Goal: Information Seeking & Learning: Learn about a topic

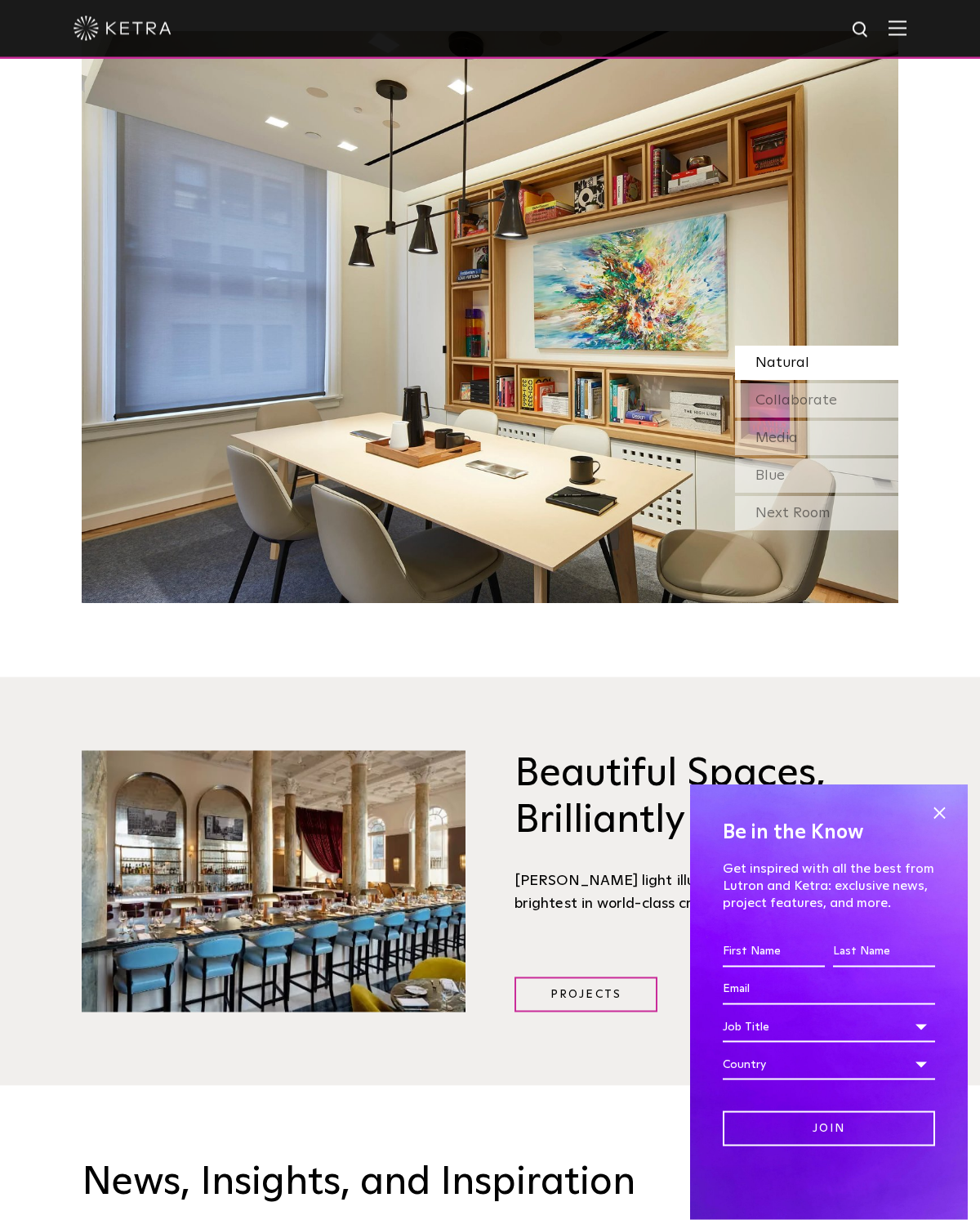
scroll to position [2039, 0]
click at [836, 477] on div "Blue" at bounding box center [817, 475] width 163 height 34
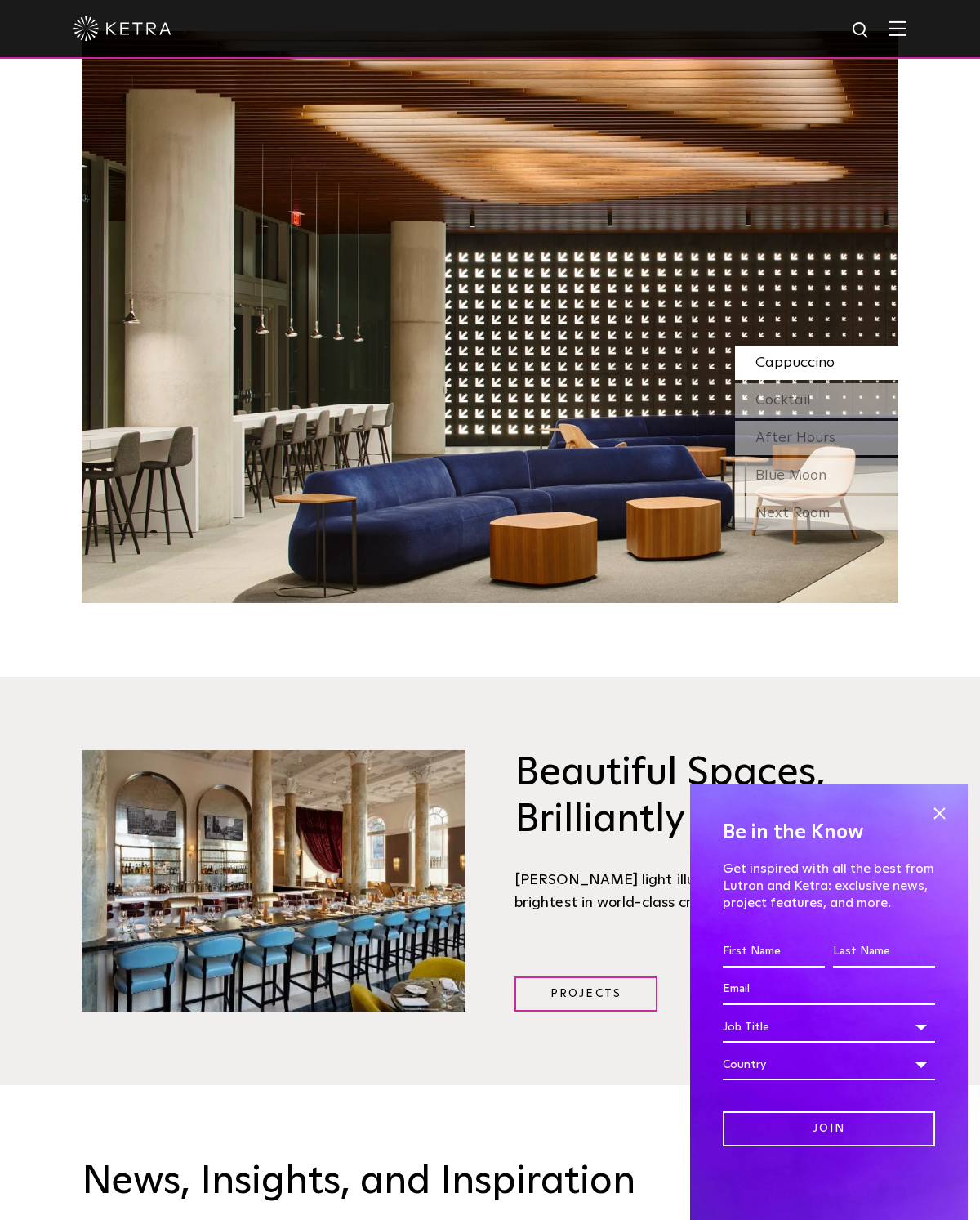
click at [846, 521] on div "Next Room" at bounding box center [817, 513] width 163 height 34
click at [843, 464] on div "Blue Moon" at bounding box center [817, 475] width 163 height 34
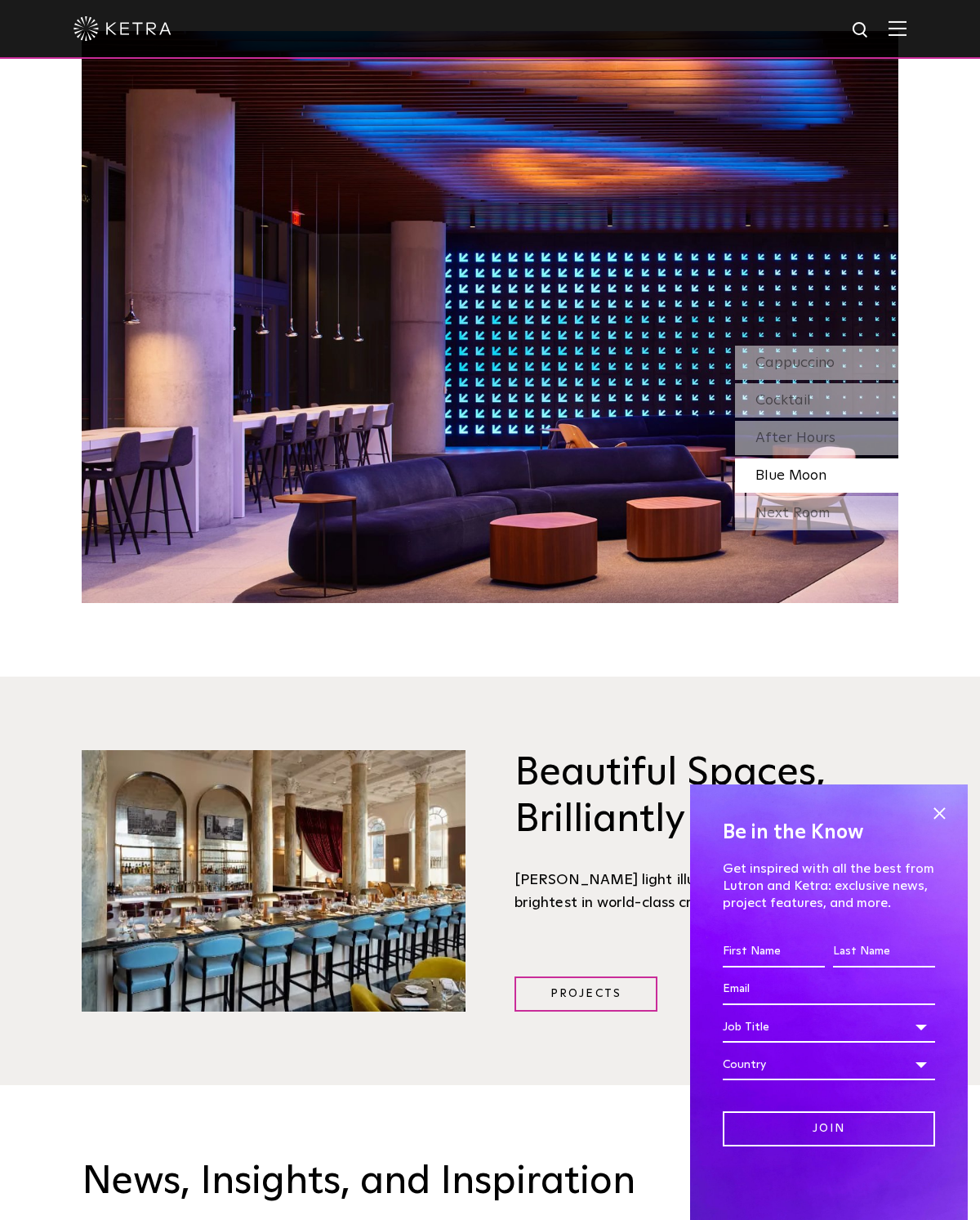
click at [844, 460] on div "Cappuccino Cocktail After Hours Blue Moon" at bounding box center [817, 419] width 163 height 147
click at [841, 447] on div "After Hours" at bounding box center [817, 438] width 163 height 34
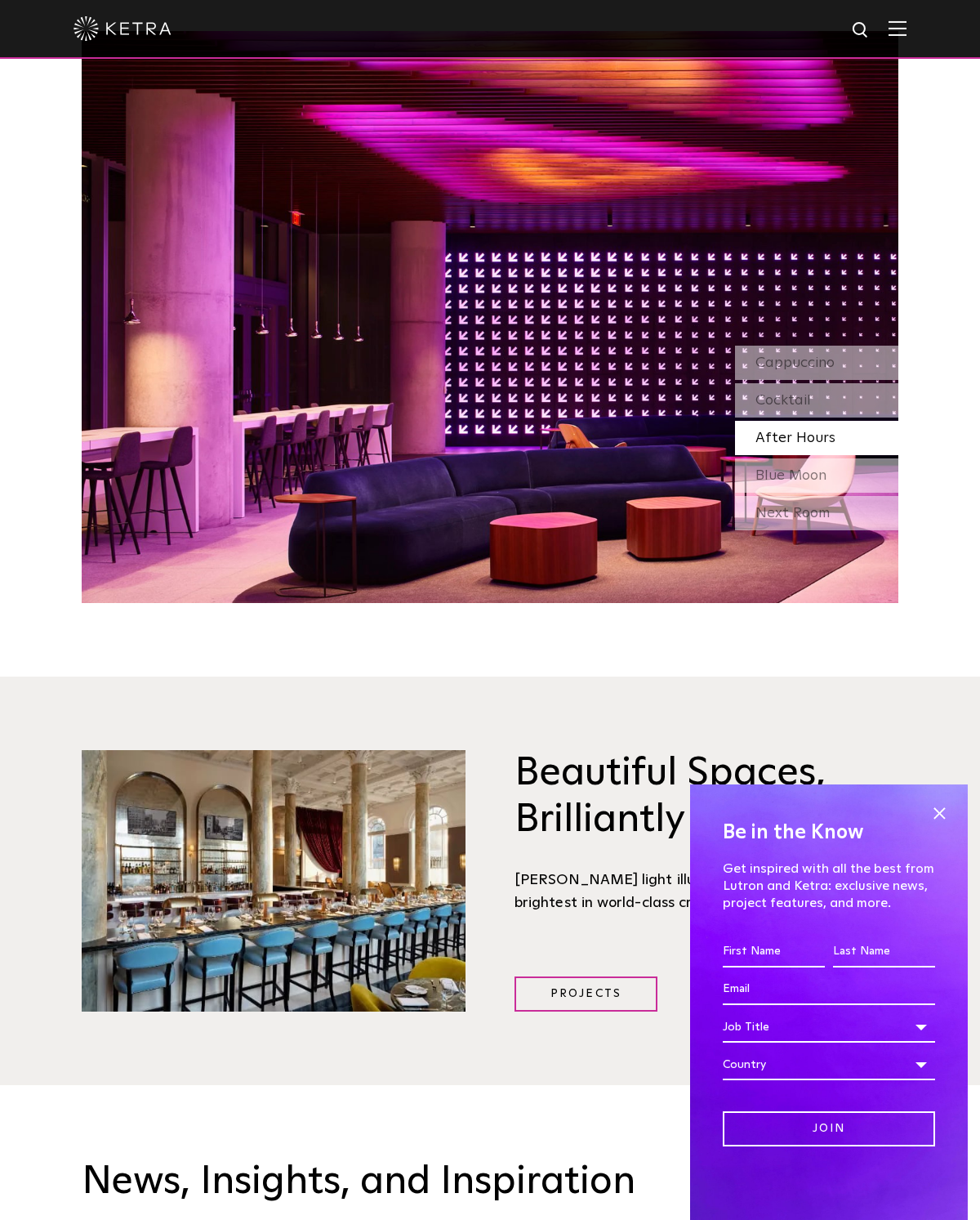
click at [849, 406] on div "Cocktail" at bounding box center [817, 401] width 163 height 34
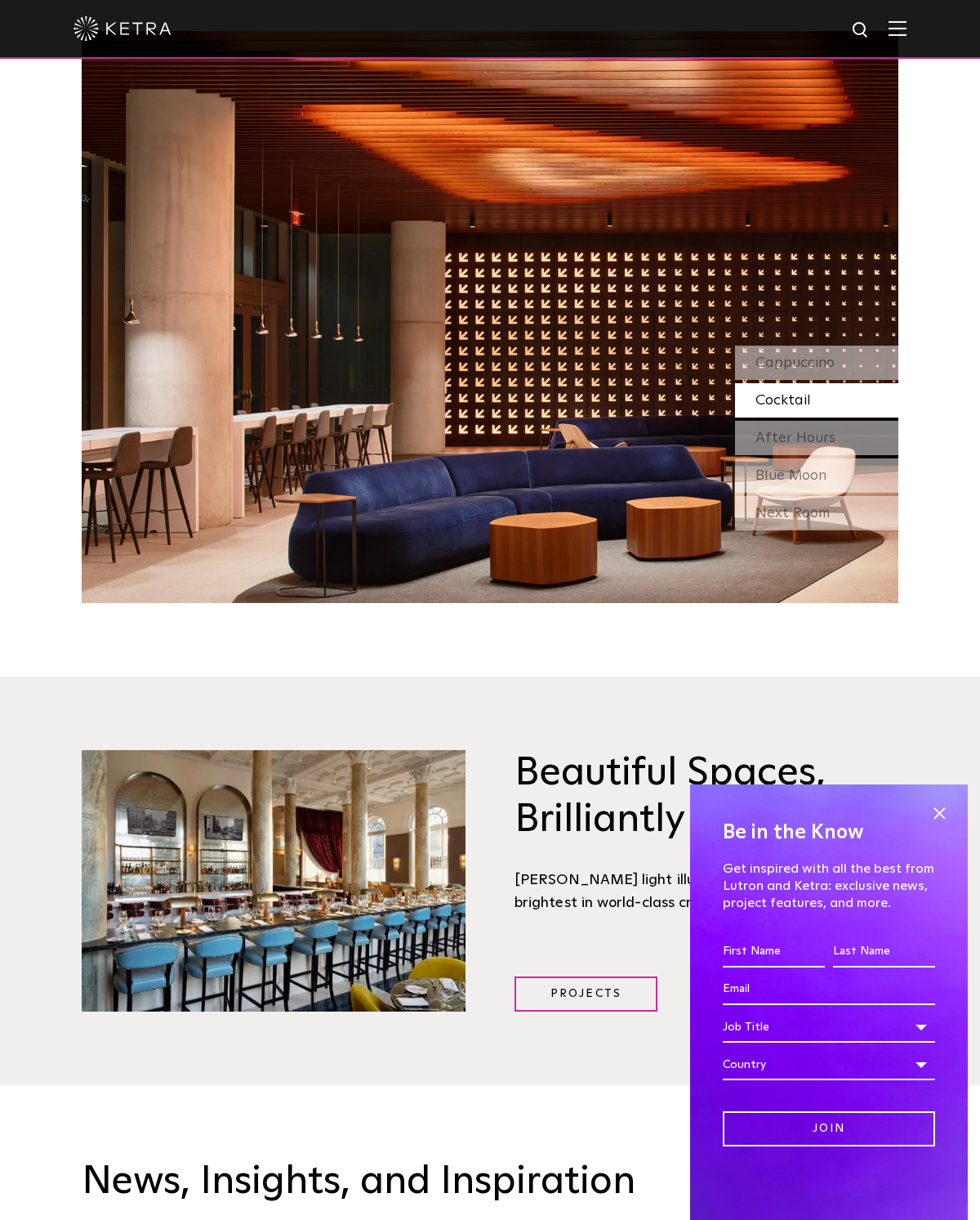
click at [857, 374] on div "Cappuccino" at bounding box center [817, 362] width 163 height 34
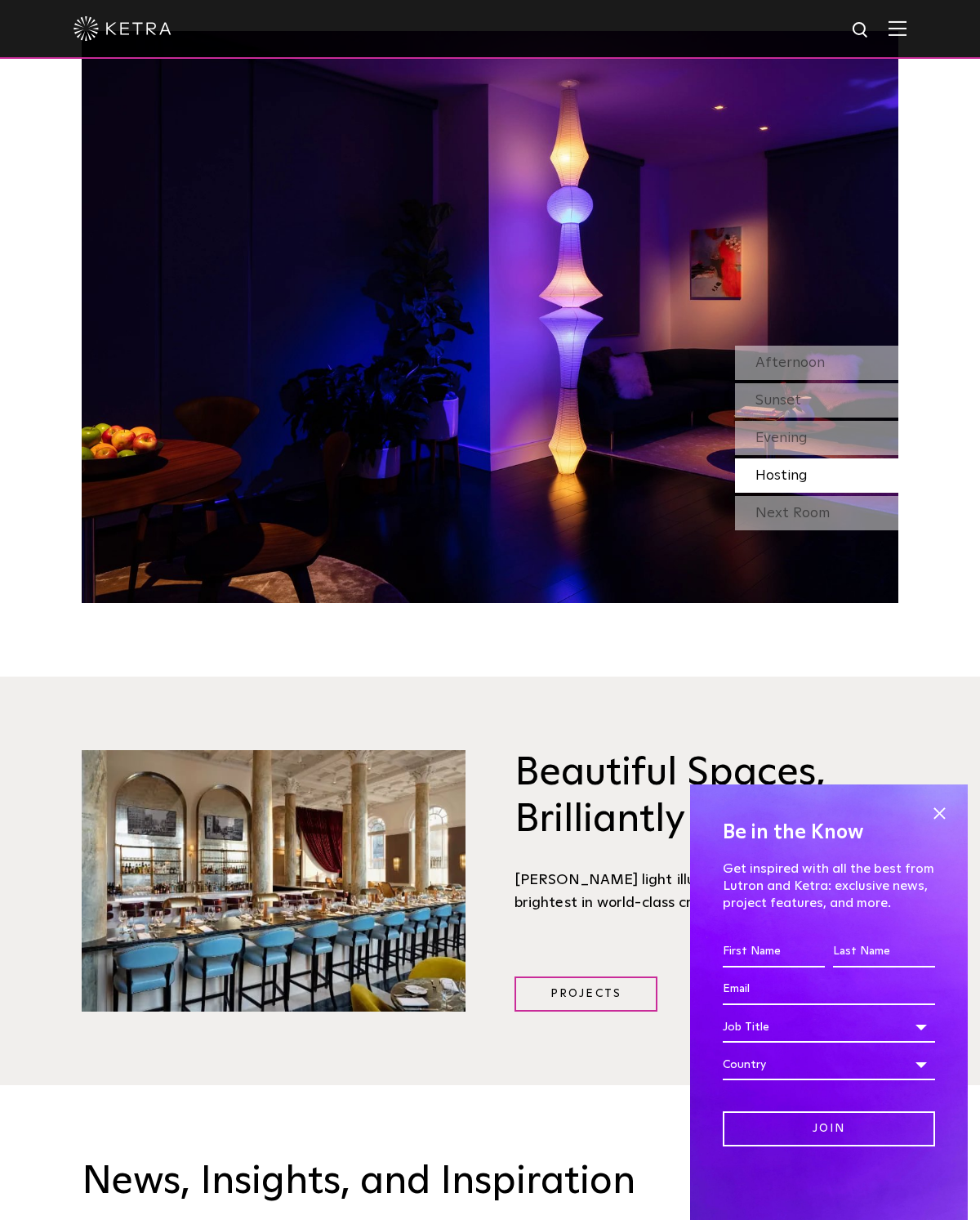
click at [853, 471] on div "Hosting" at bounding box center [817, 475] width 163 height 34
click at [852, 441] on div "Evening" at bounding box center [817, 438] width 163 height 34
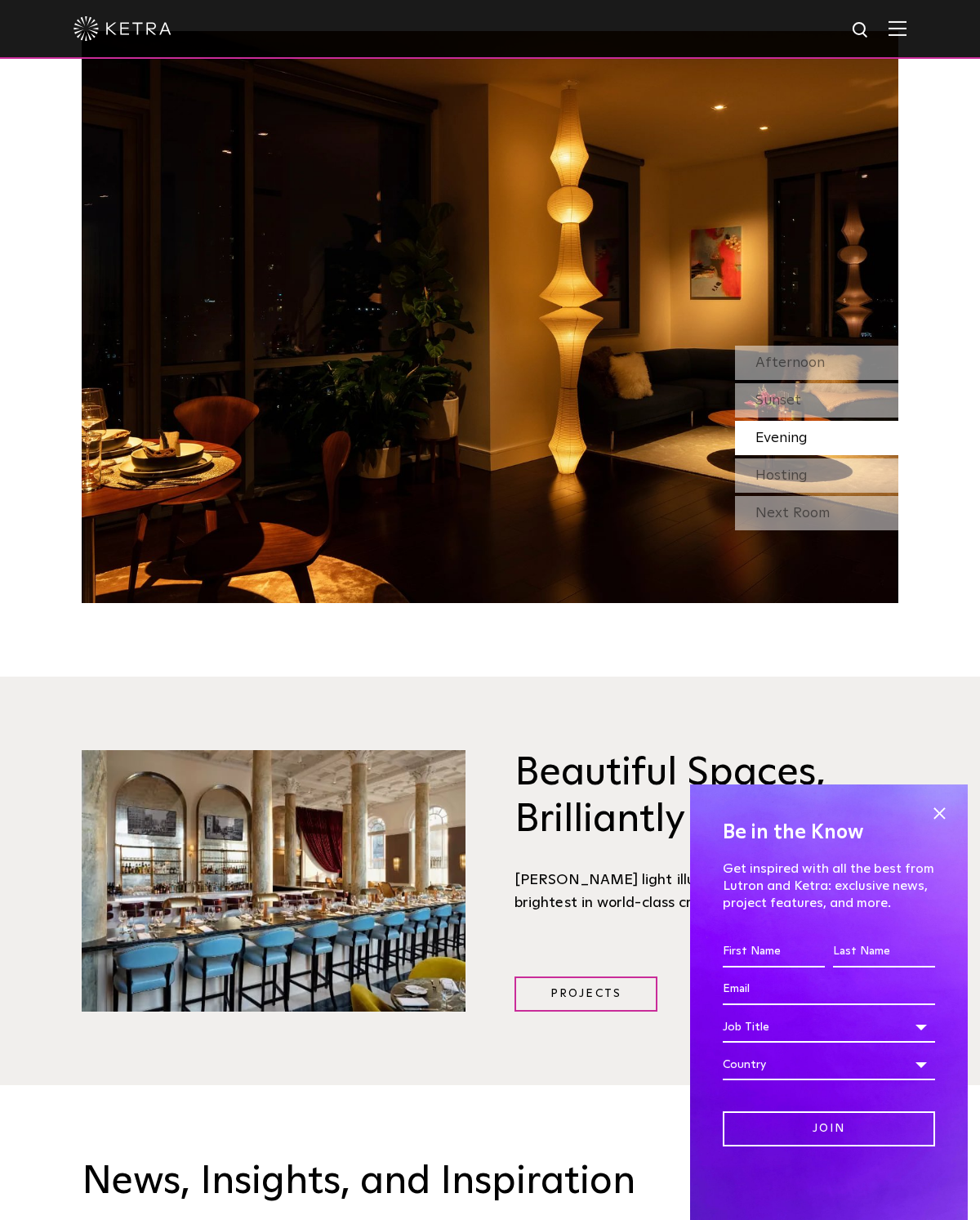
click at [843, 402] on div "Sunset" at bounding box center [817, 401] width 163 height 34
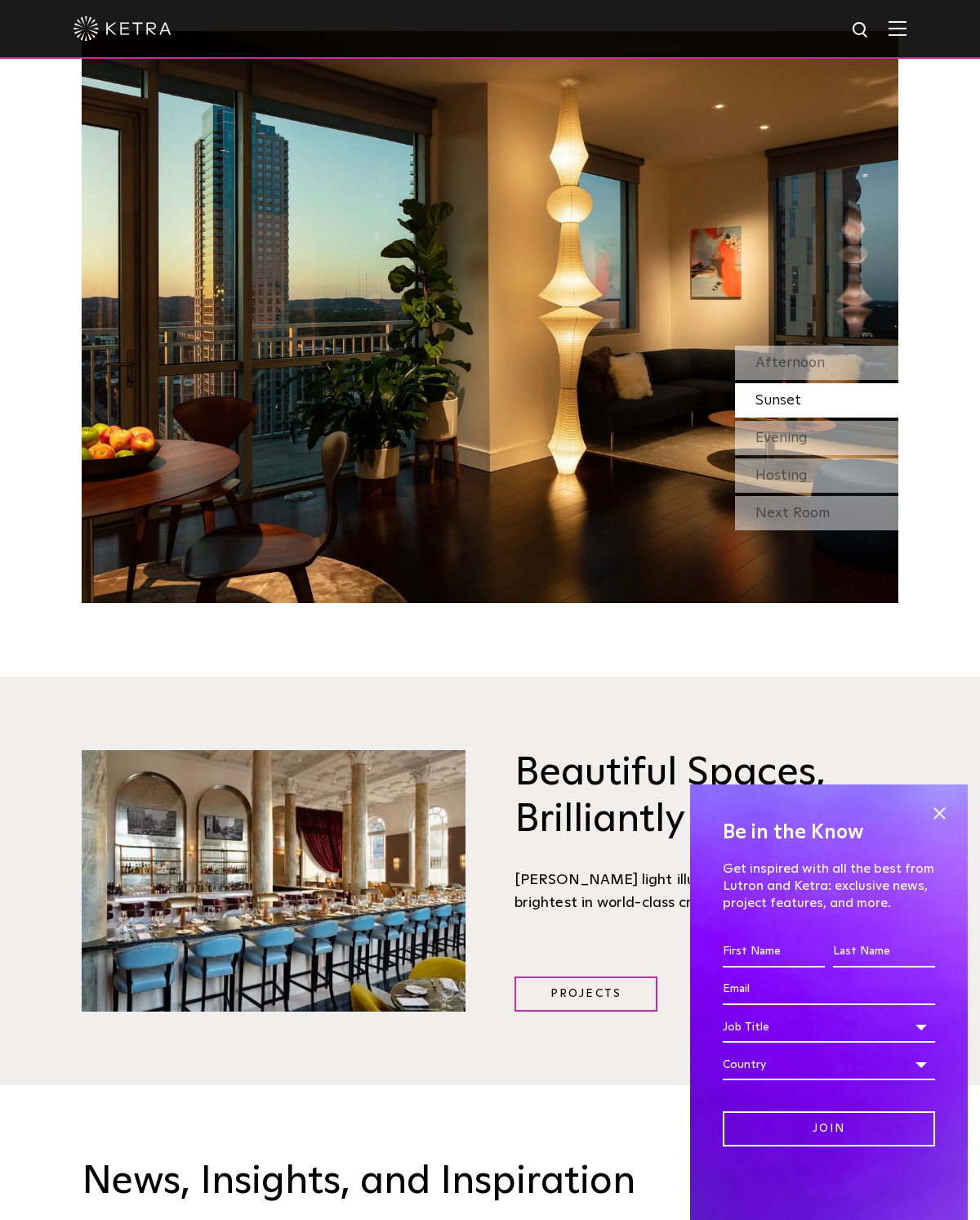
click at [856, 374] on div "Afternoon" at bounding box center [817, 362] width 163 height 34
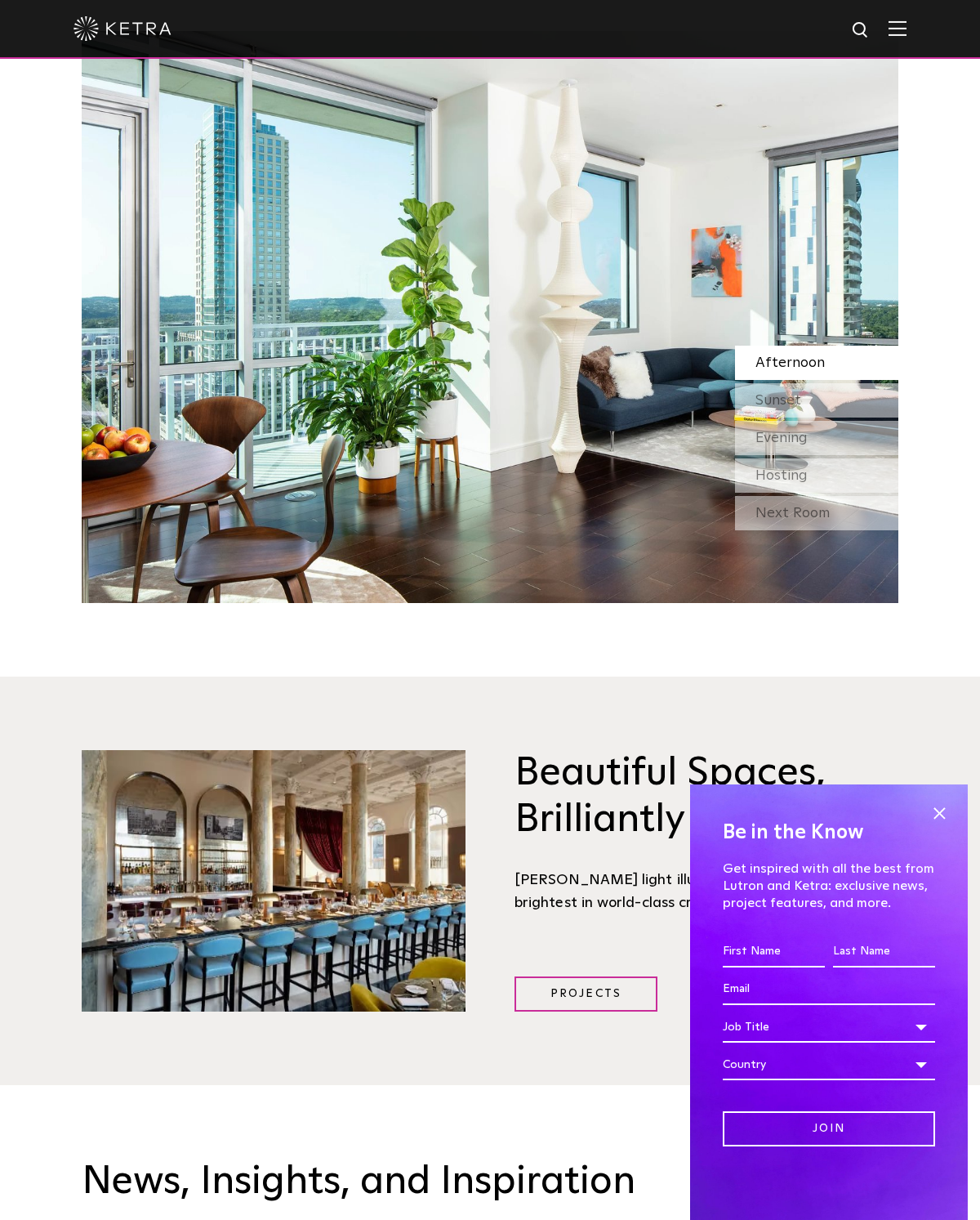
click at [858, 396] on div "Sunset" at bounding box center [817, 401] width 163 height 34
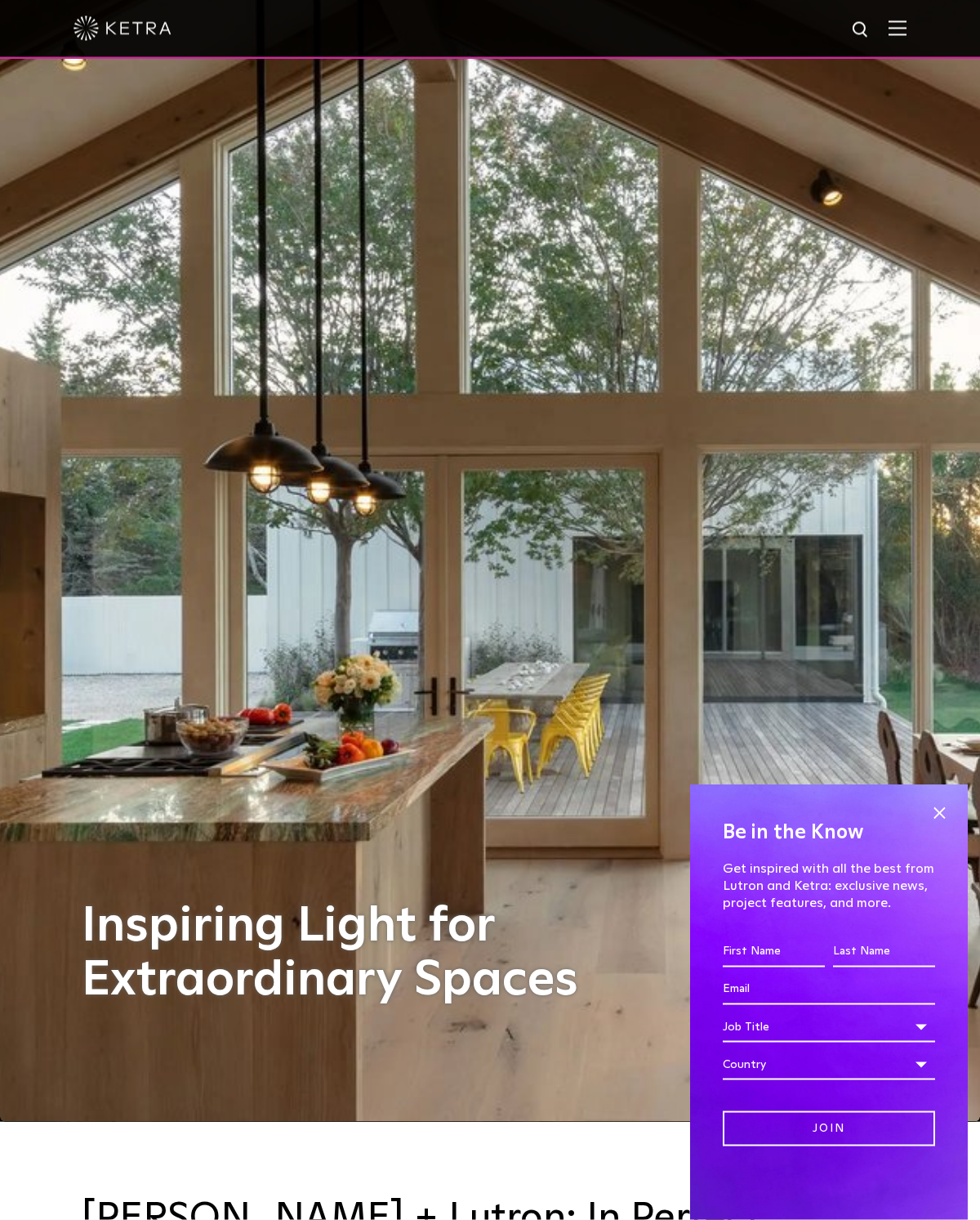
scroll to position [0, 0]
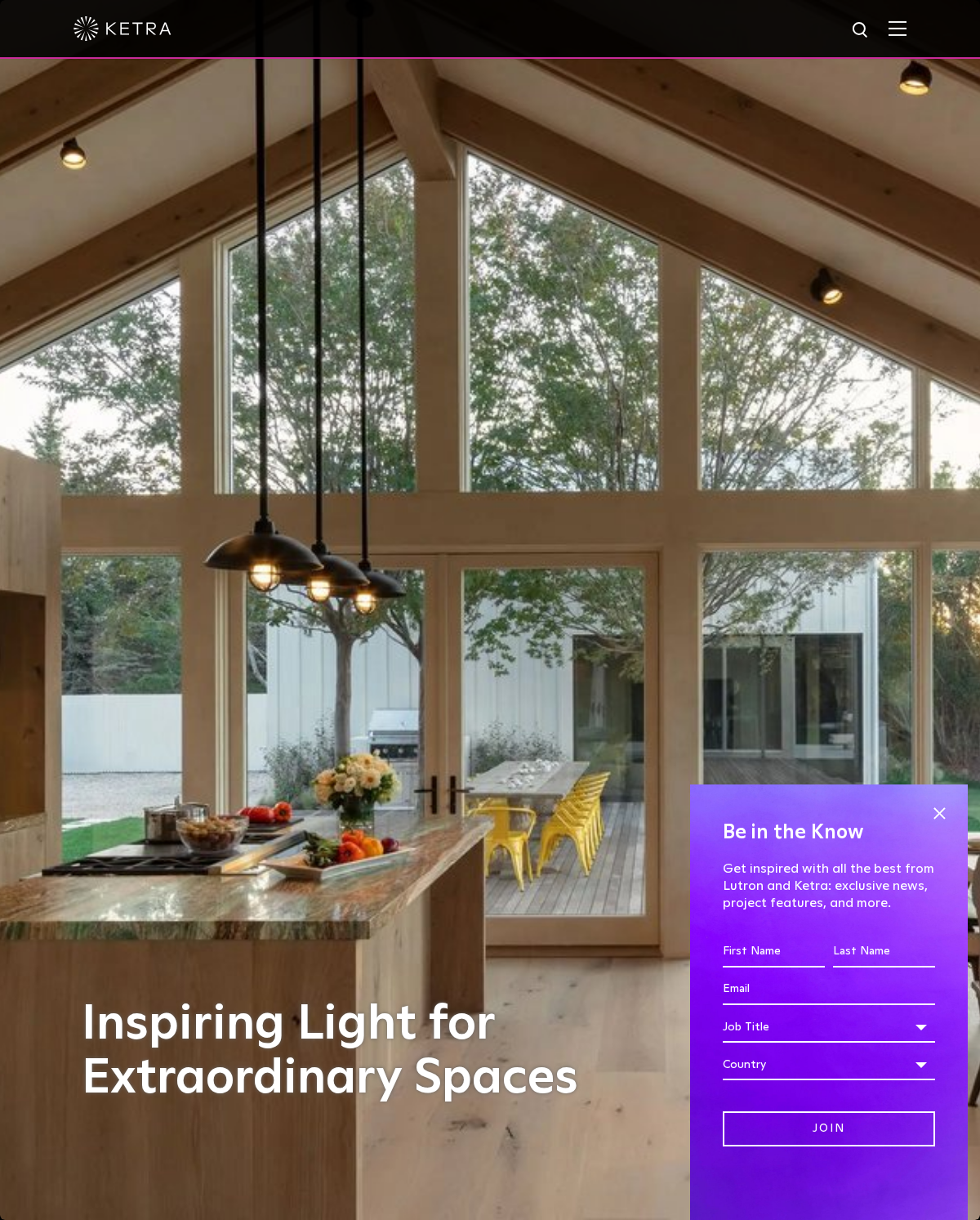
click at [887, 14] on div at bounding box center [490, 29] width 834 height 57
click at [894, 22] on img at bounding box center [898, 28] width 18 height 15
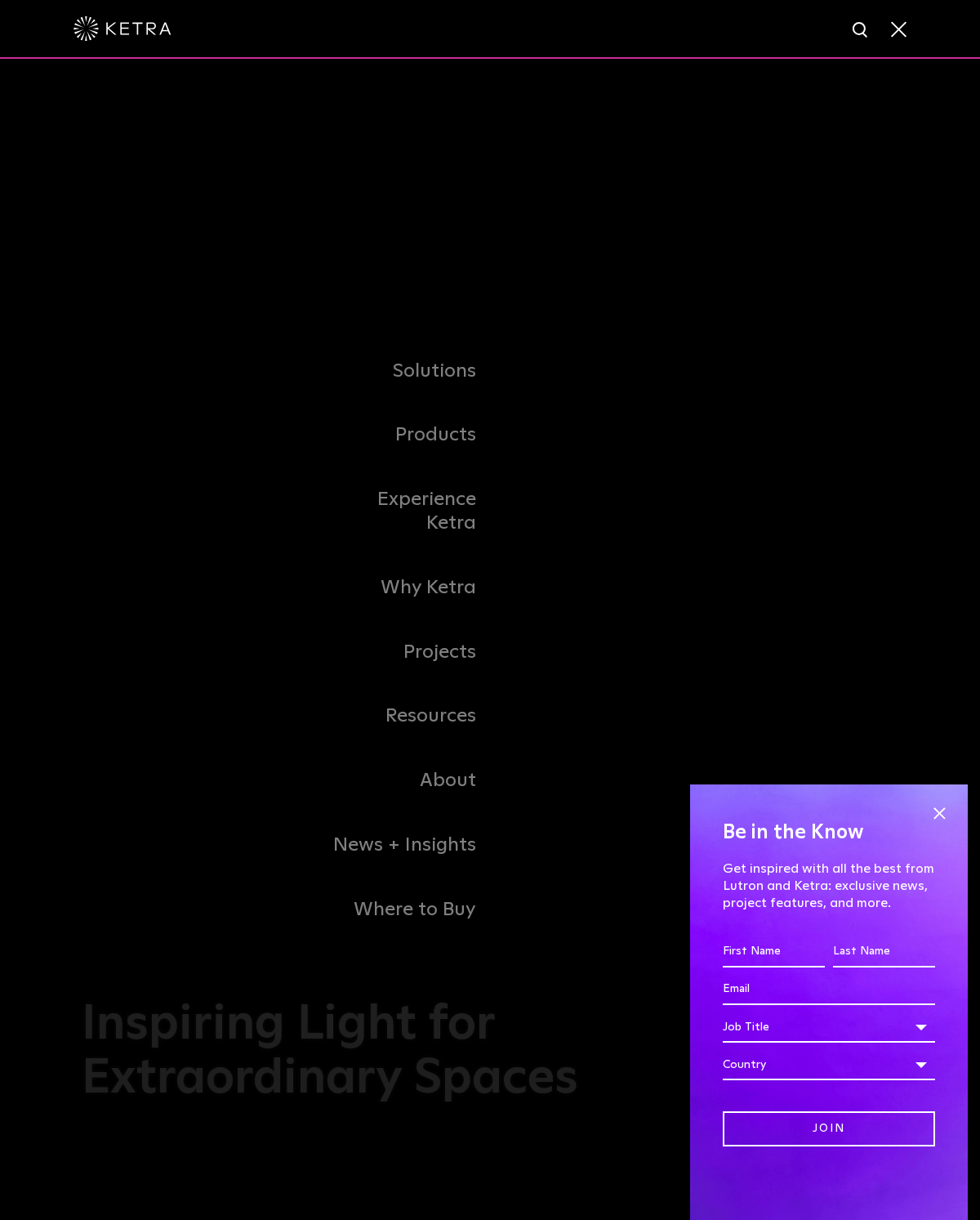
click at [893, 28] on span at bounding box center [898, 28] width 18 height 16
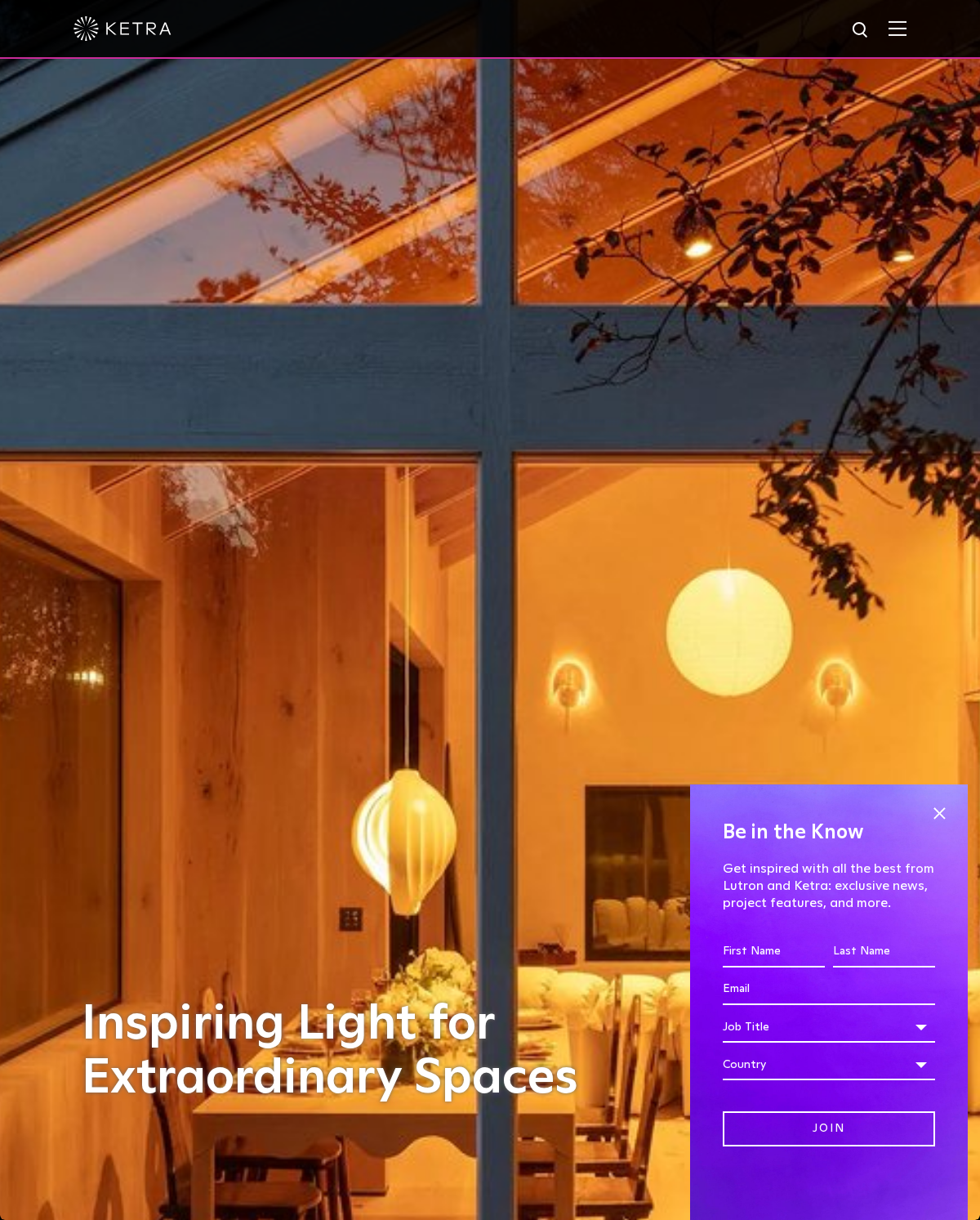
click at [905, 22] on img at bounding box center [898, 28] width 18 height 15
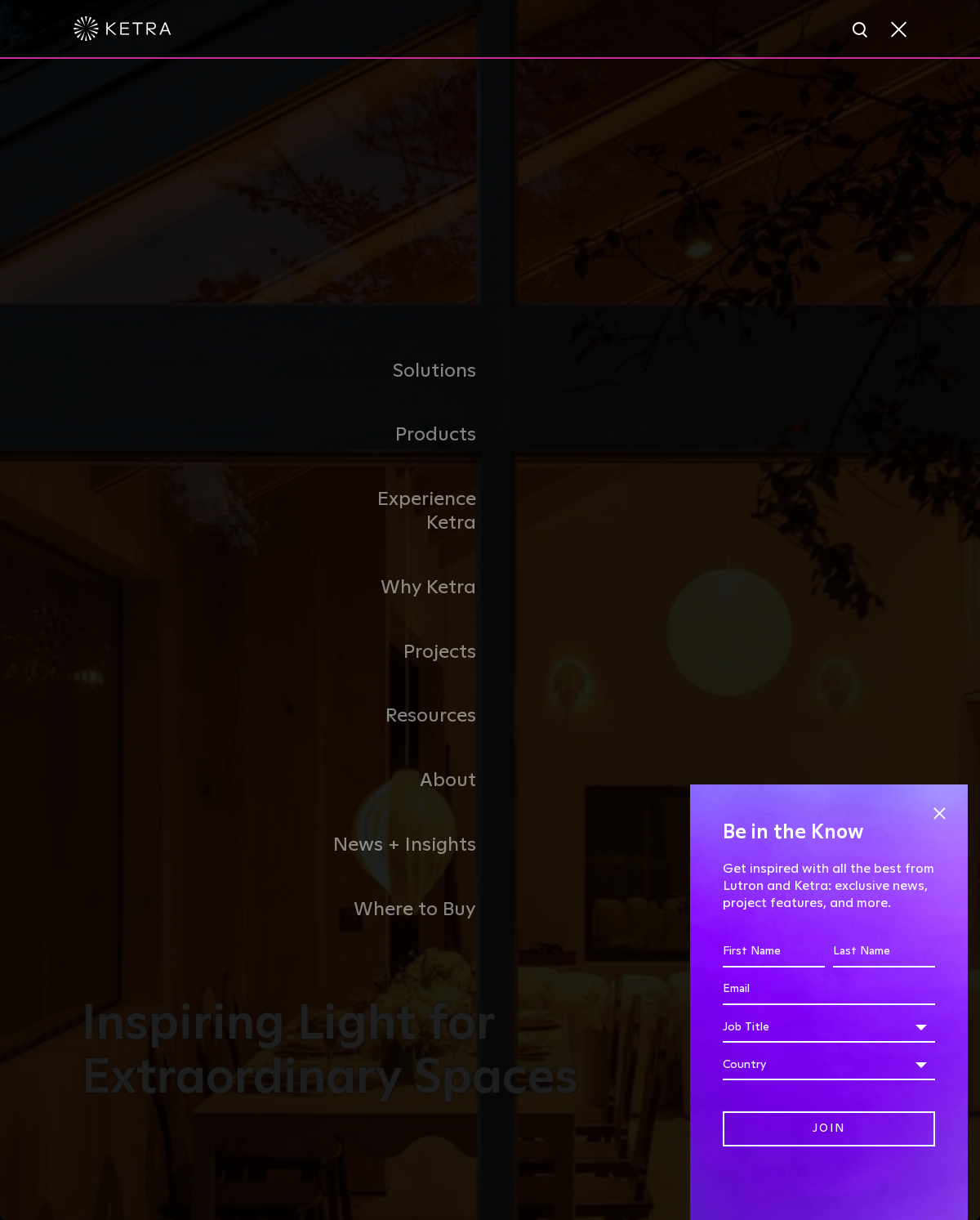
click at [0, 0] on link "Residential Products" at bounding box center [0, 0] width 0 height 0
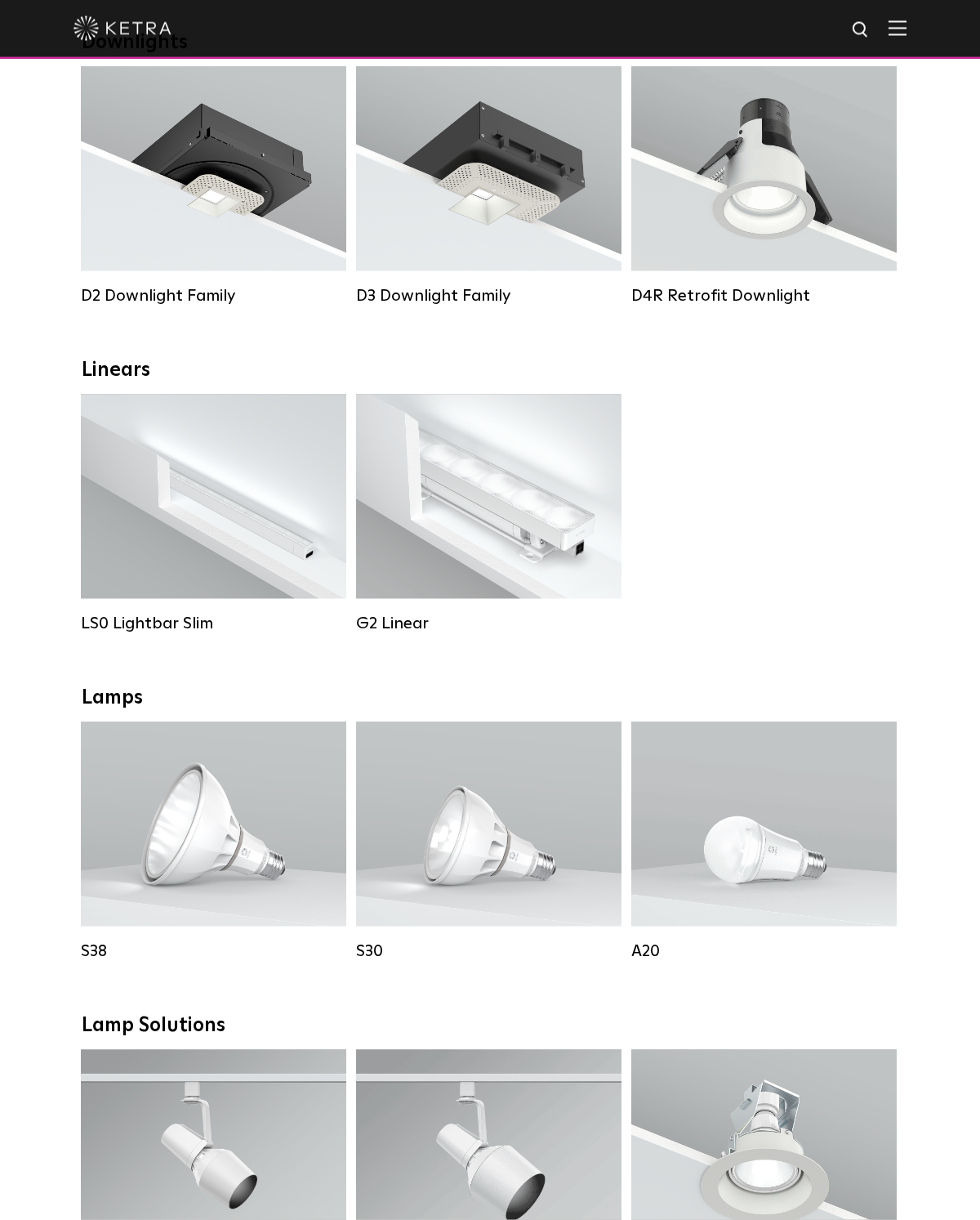
scroll to position [295, 0]
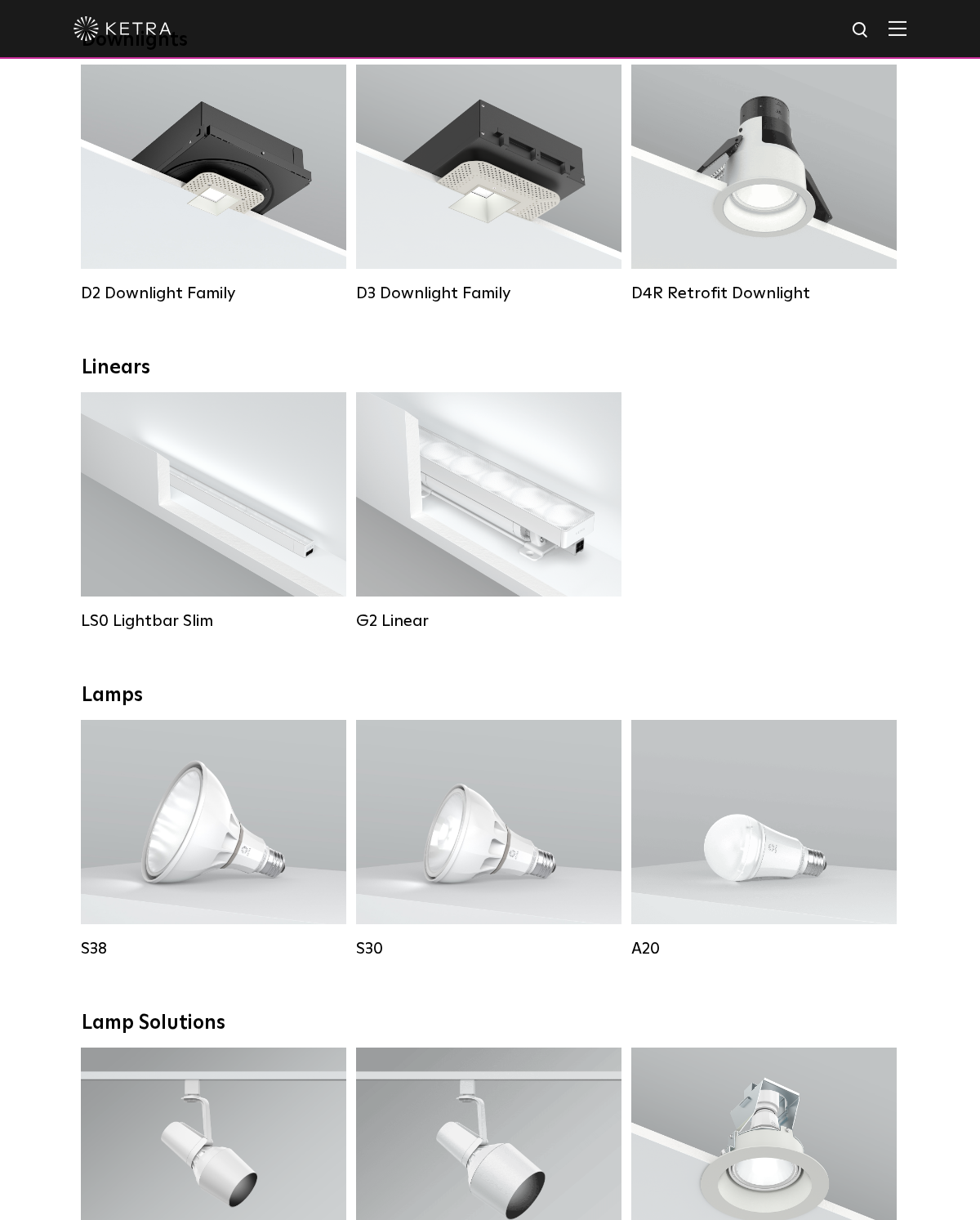
click at [573, 210] on div "Lumen Output: 700 / 900 / 1100 Colors: White / Black / Silver / Bronze / Painta…" at bounding box center [489, 166] width 216 height 143
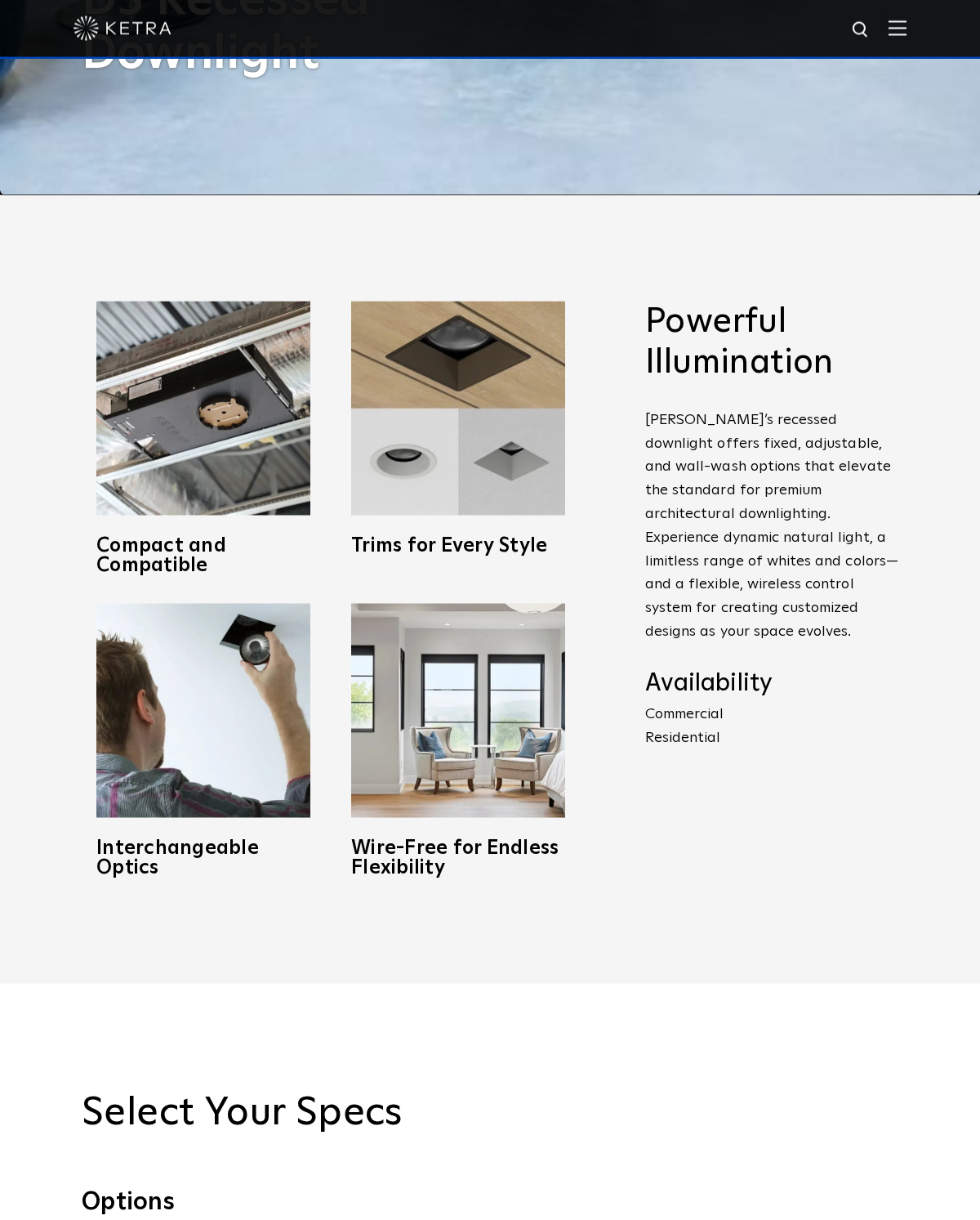
scroll to position [1026, 0]
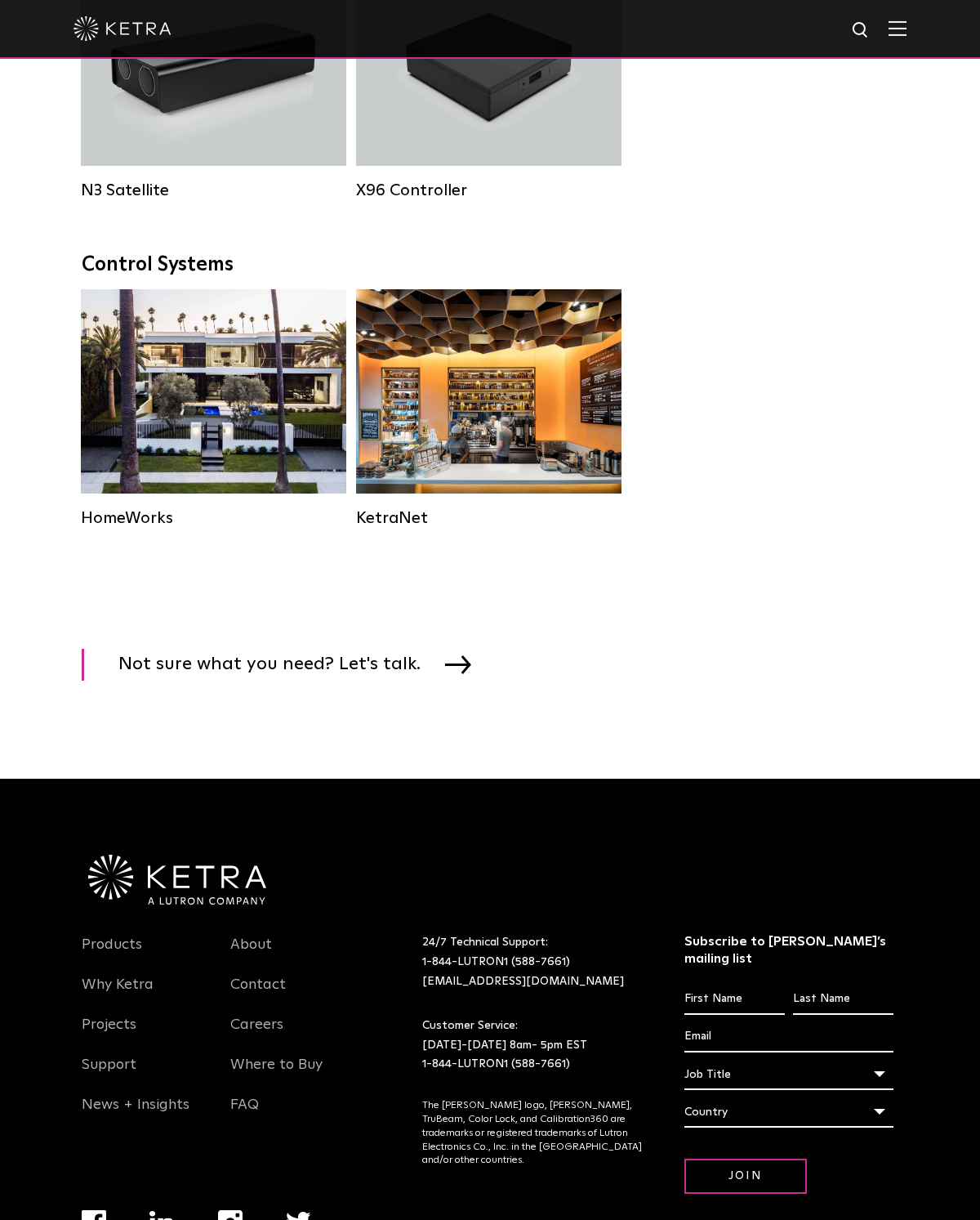
scroll to position [2010, 0]
